Goal: Use online tool/utility: Utilize a website feature to perform a specific function

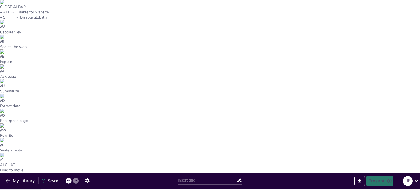
type input "Más Allá del PIB: Comprendiendo el Desarrollo Económico"
checkbox input "true"
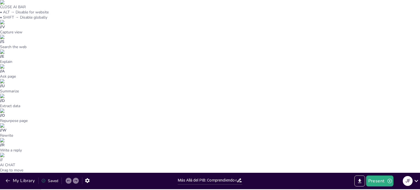
checkbox input "true"
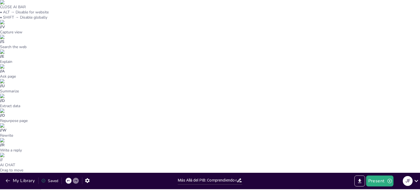
checkbox input "true"
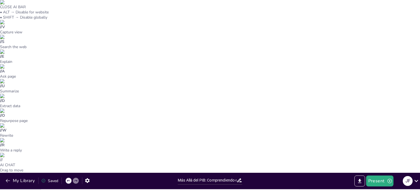
checkbox input "true"
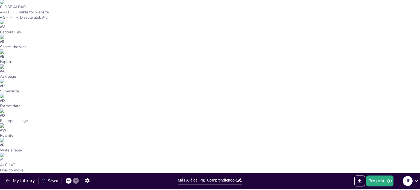
checkbox input "true"
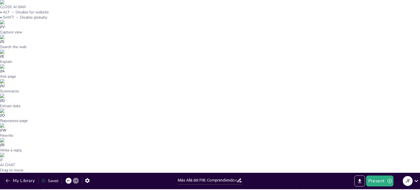
checkbox input "true"
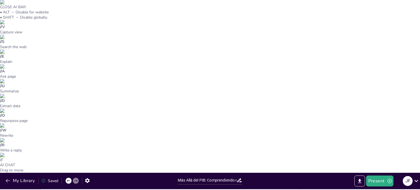
checkbox input "true"
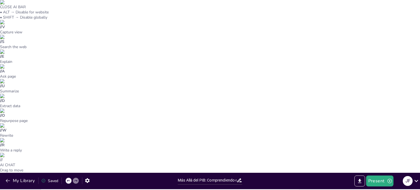
checkbox input "true"
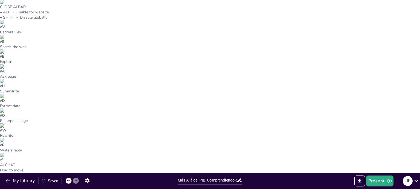
checkbox input "true"
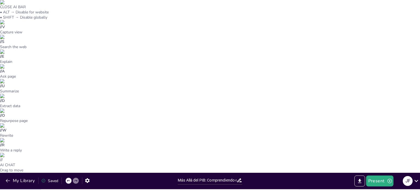
checkbox input "true"
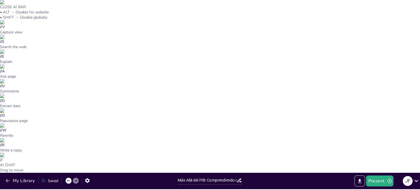
checkbox input "true"
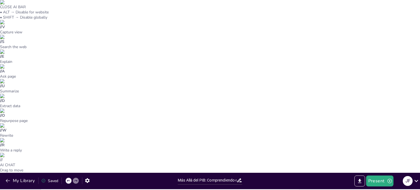
checkbox input "true"
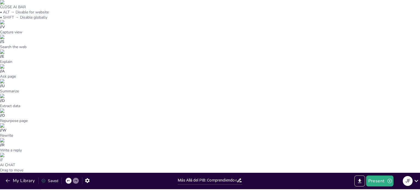
checkbox input "true"
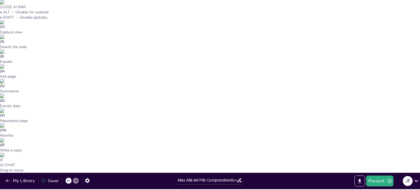
checkbox input "true"
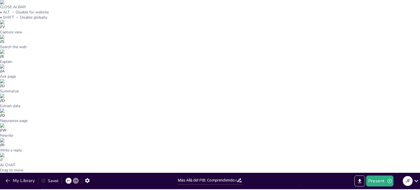
checkbox input "true"
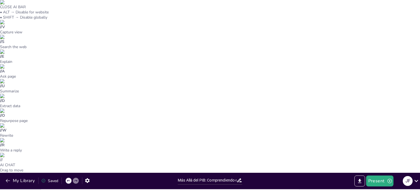
checkbox input "true"
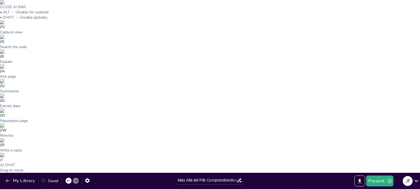
checkbox input "true"
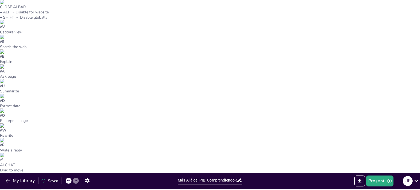
checkbox input "true"
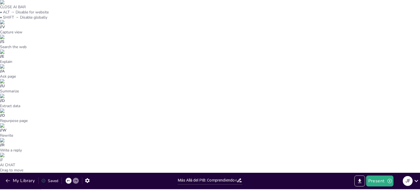
checkbox input "true"
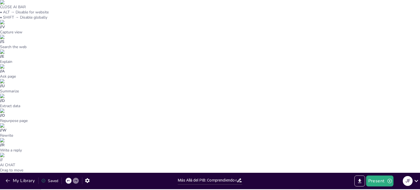
checkbox input "true"
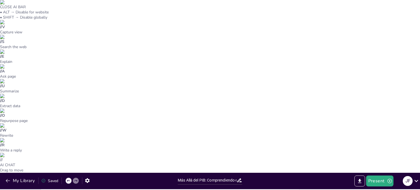
checkbox input "true"
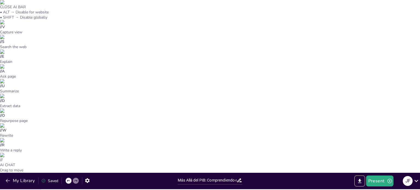
checkbox input "true"
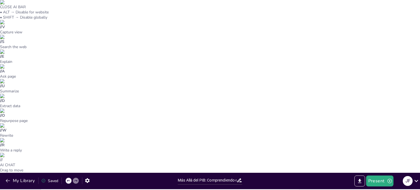
checkbox input "true"
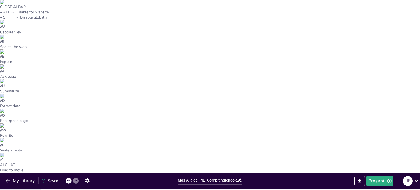
checkbox input "true"
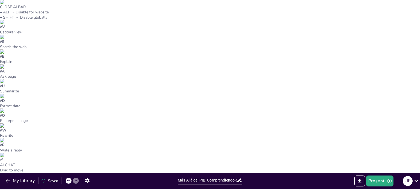
checkbox input "true"
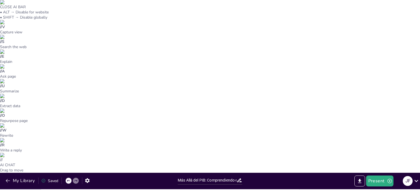
checkbox input "true"
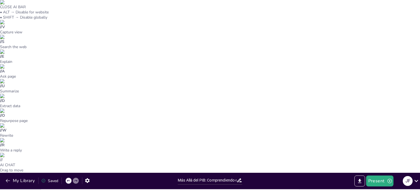
checkbox input "true"
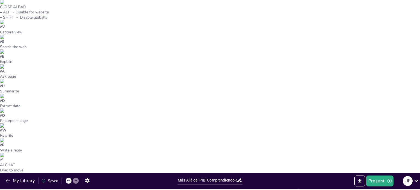
checkbox input "true"
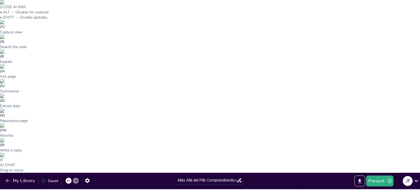
checkbox input "true"
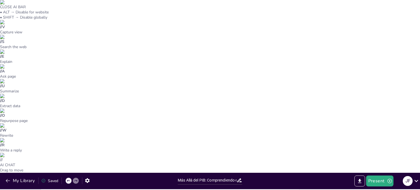
checkbox input "true"
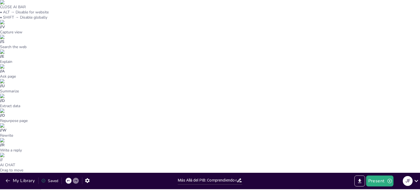
checkbox input "true"
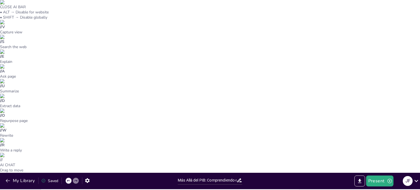
checkbox input "true"
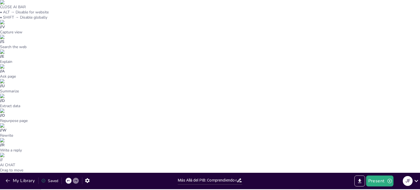
checkbox input "true"
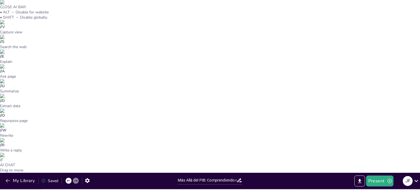
checkbox input "true"
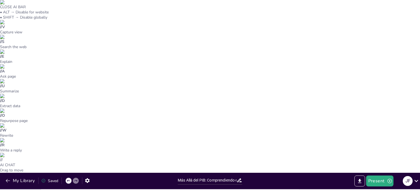
checkbox input "true"
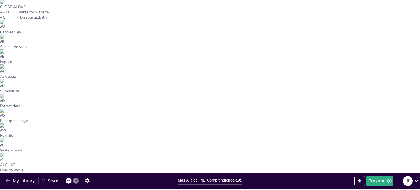
checkbox input "true"
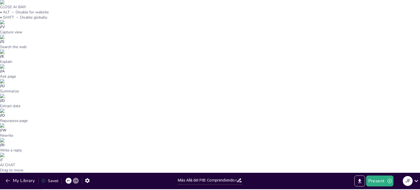
checkbox input "true"
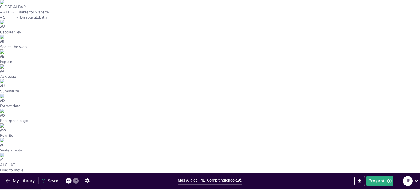
checkbox input "true"
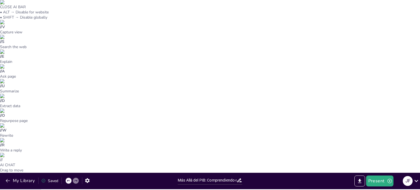
checkbox input "true"
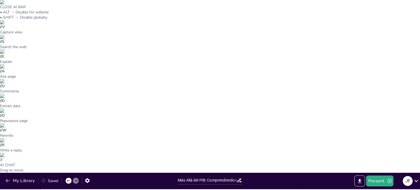
checkbox input "true"
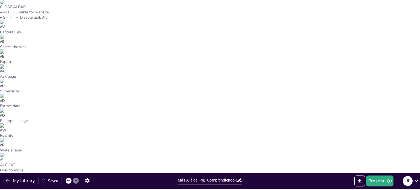
checkbox input "true"
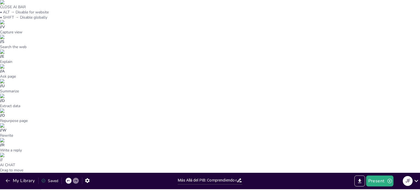
scroll to position [170, 0]
click at [403, 141] on div "CERRAR [GEOGRAPHIC_DATA] • ALT → Deshabilitar para el sitio web • MAYÚS → Desha…" at bounding box center [210, 86] width 420 height 173
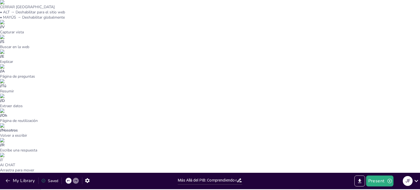
click at [360, 179] on icon "Export to PowerPoint" at bounding box center [359, 181] width 3 height 4
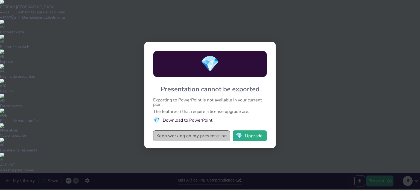
click at [196, 136] on button "Keep working on my presentation" at bounding box center [191, 135] width 77 height 11
